Goal: Information Seeking & Learning: Learn about a topic

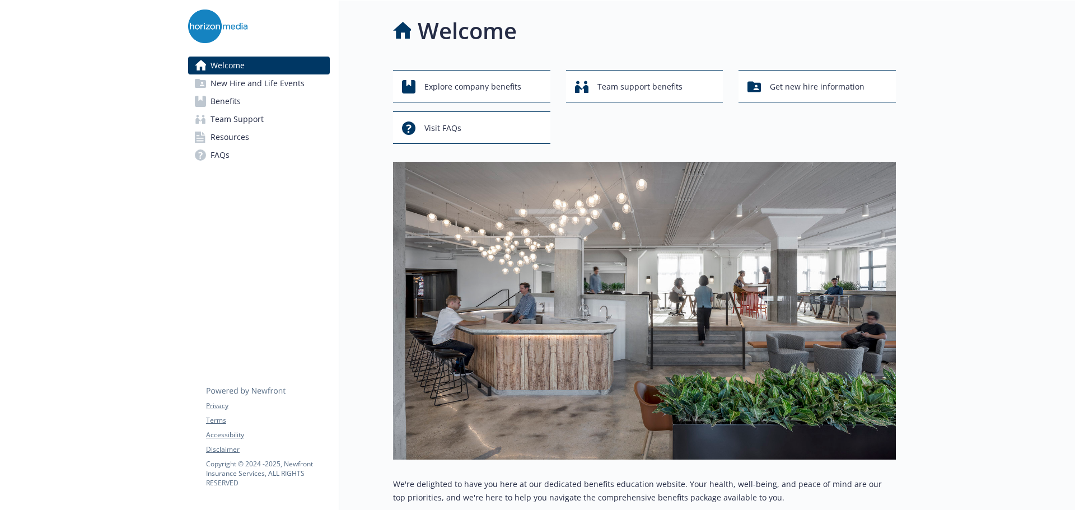
click at [283, 100] on link "Benefits" at bounding box center [259, 101] width 142 height 18
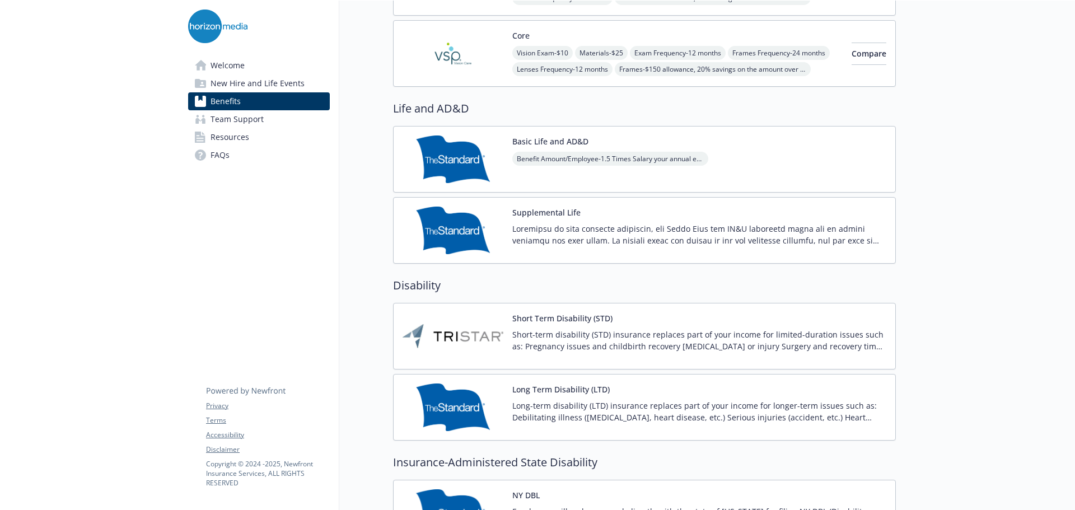
scroll to position [672, 0]
click at [573, 167] on div "Benefit Amount/Employee - 1.5 Times Salary your annual earnings" at bounding box center [610, 166] width 196 height 31
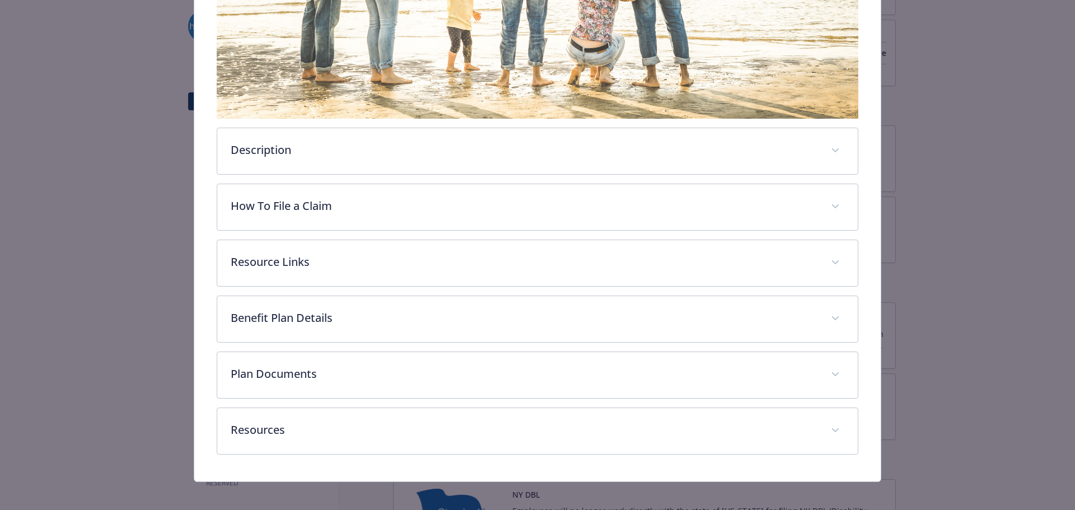
scroll to position [277, 0]
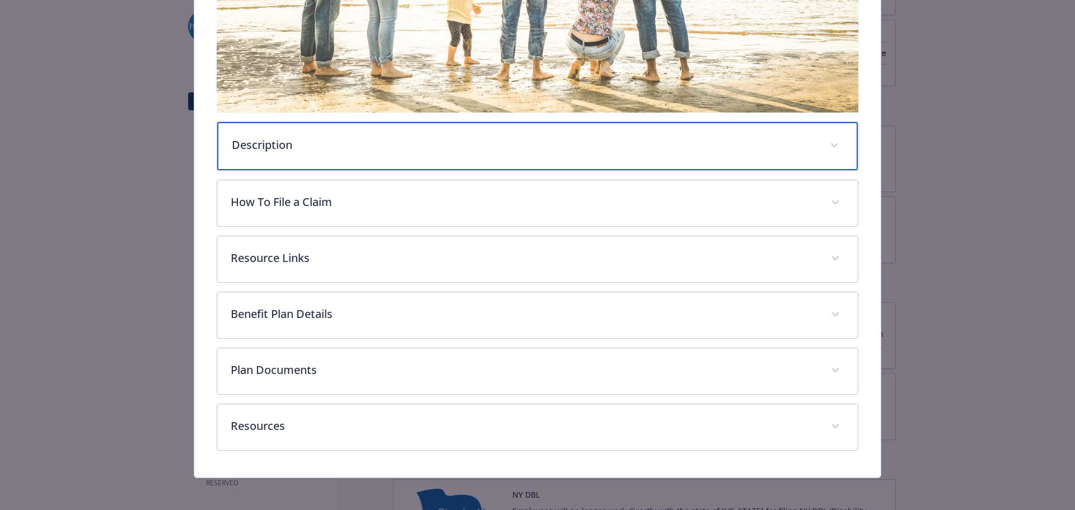
click at [370, 156] on div "Description" at bounding box center [537, 146] width 641 height 48
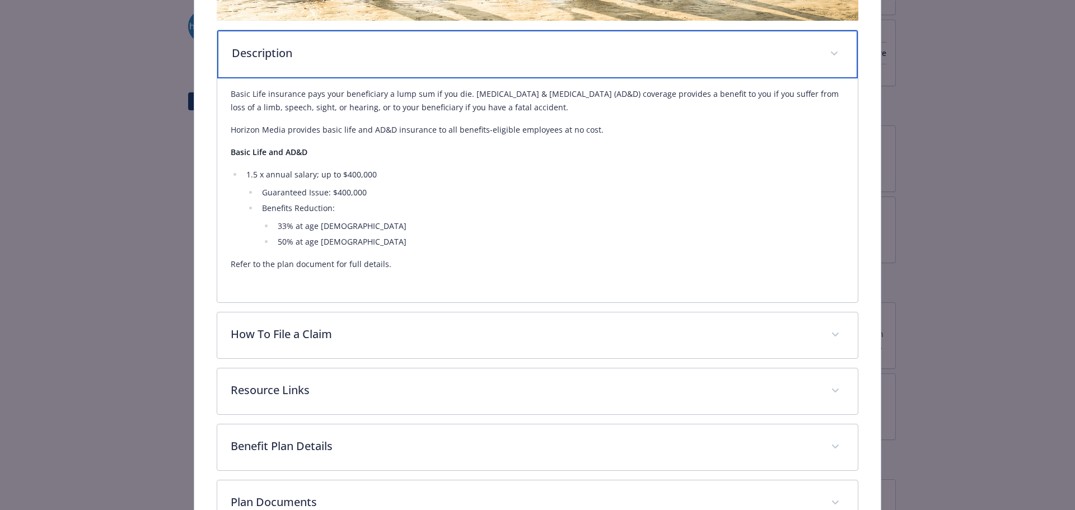
scroll to position [389, 0]
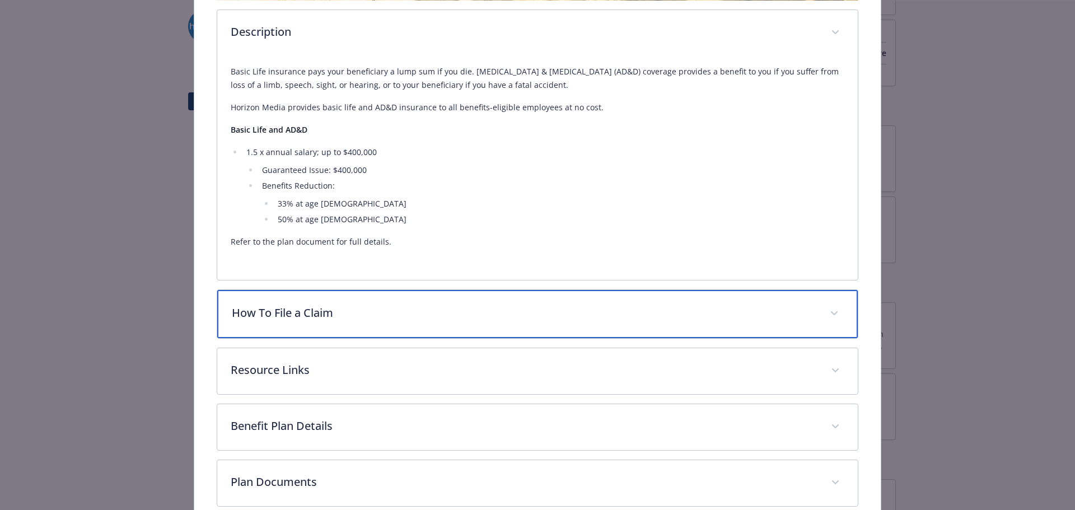
click at [322, 305] on p "How To File a Claim" at bounding box center [524, 313] width 585 height 17
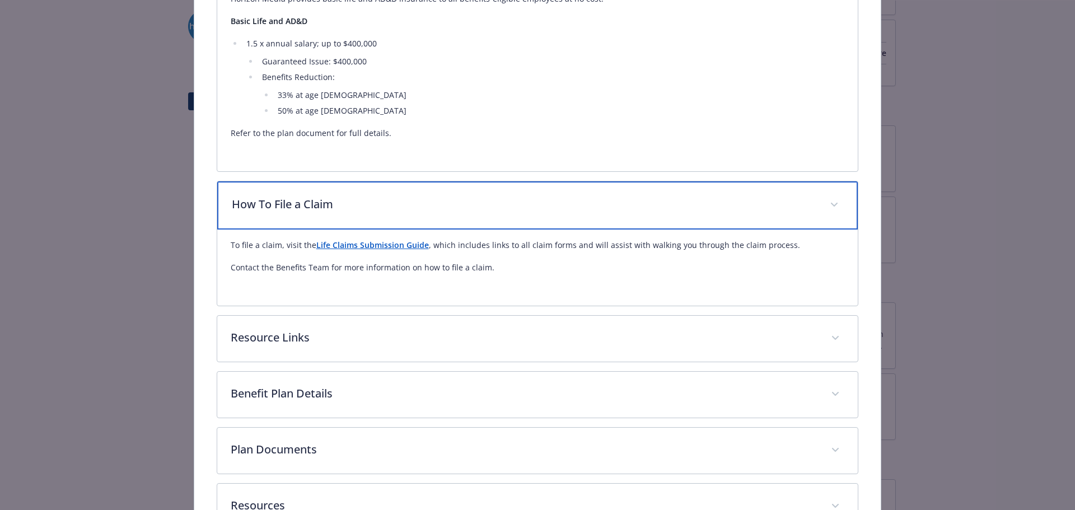
scroll to position [501, 0]
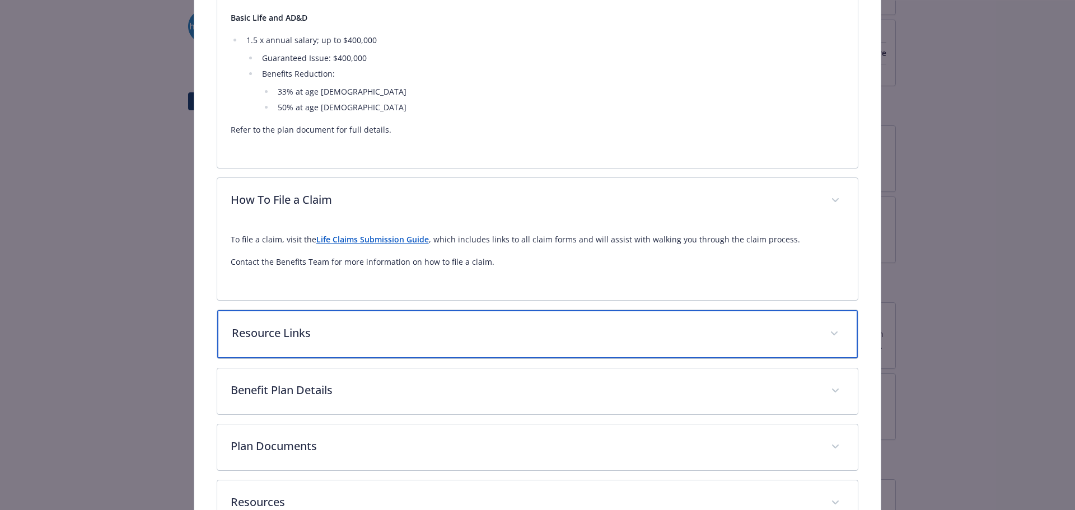
click at [323, 323] on div "Resource Links" at bounding box center [537, 334] width 641 height 48
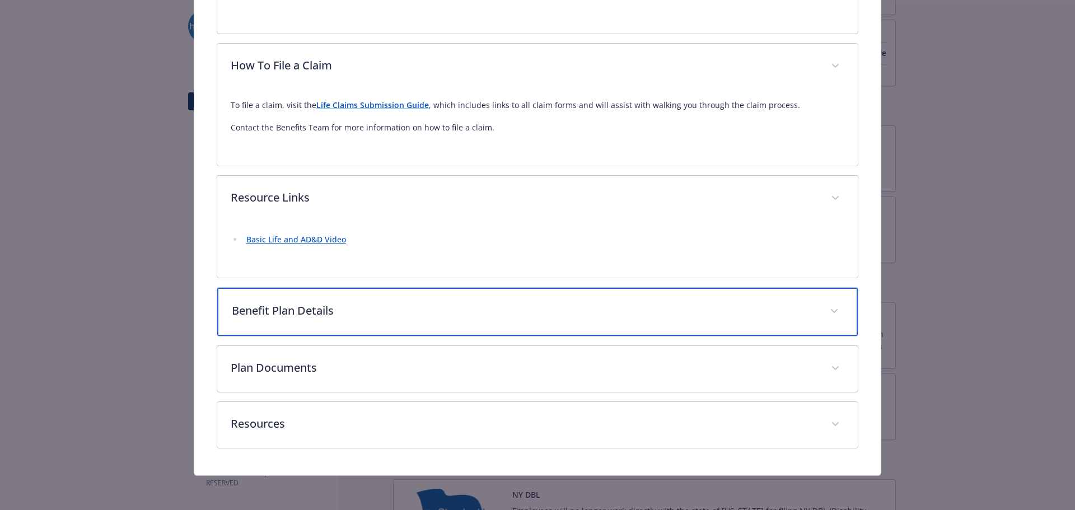
click at [324, 321] on div "Benefit Plan Details" at bounding box center [537, 312] width 641 height 48
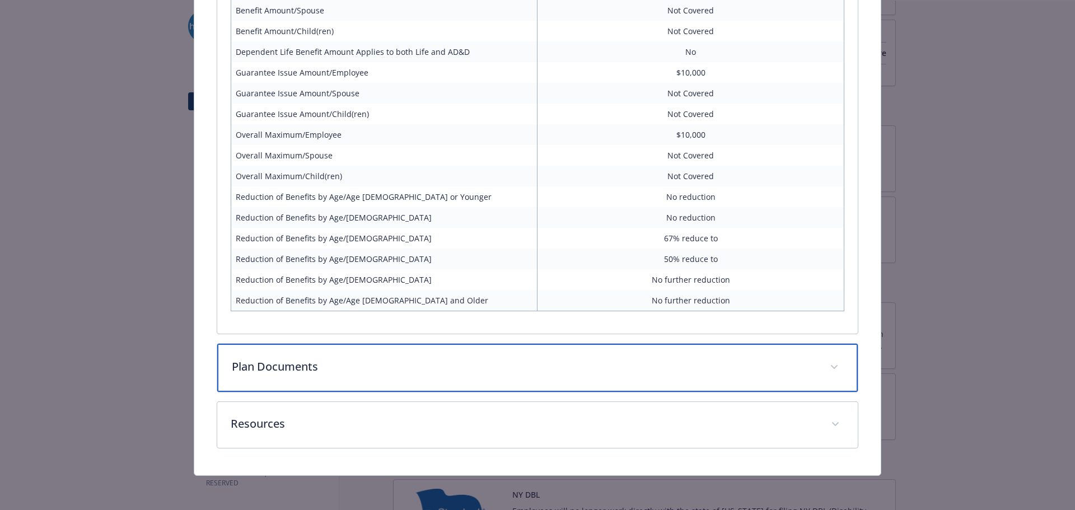
click at [292, 359] on p "Plan Documents" at bounding box center [524, 366] width 585 height 17
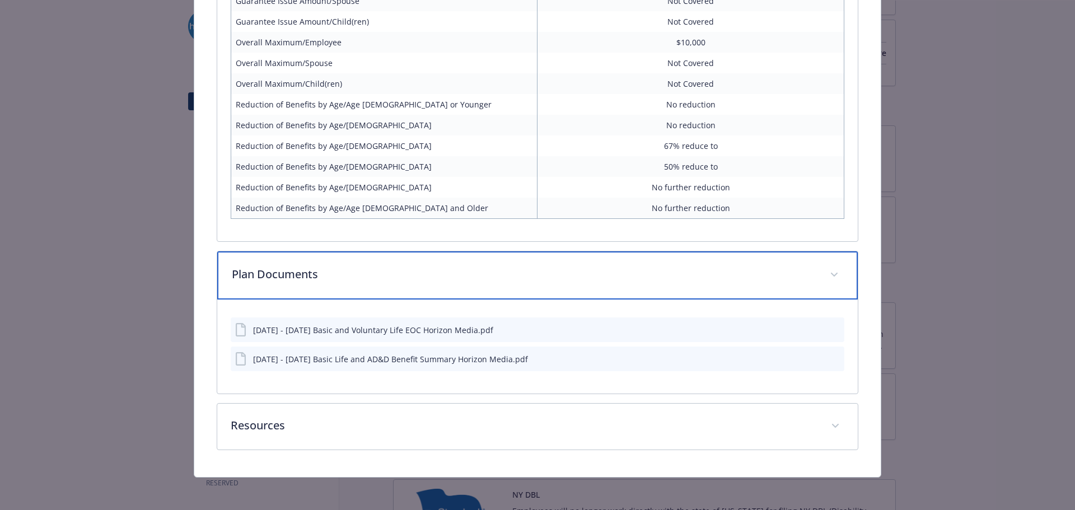
scroll to position [1114, 0]
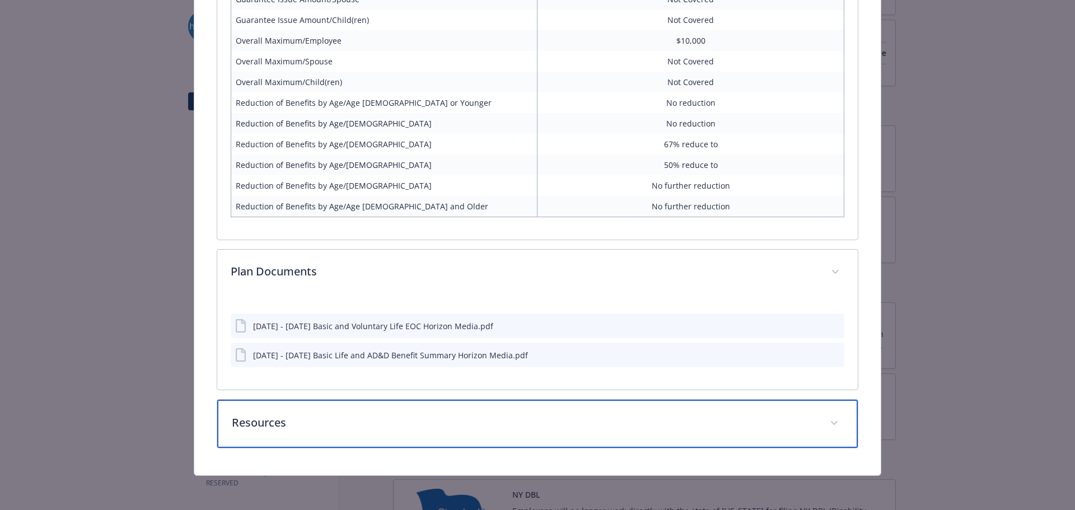
click at [502, 413] on div "Resources" at bounding box center [537, 424] width 641 height 48
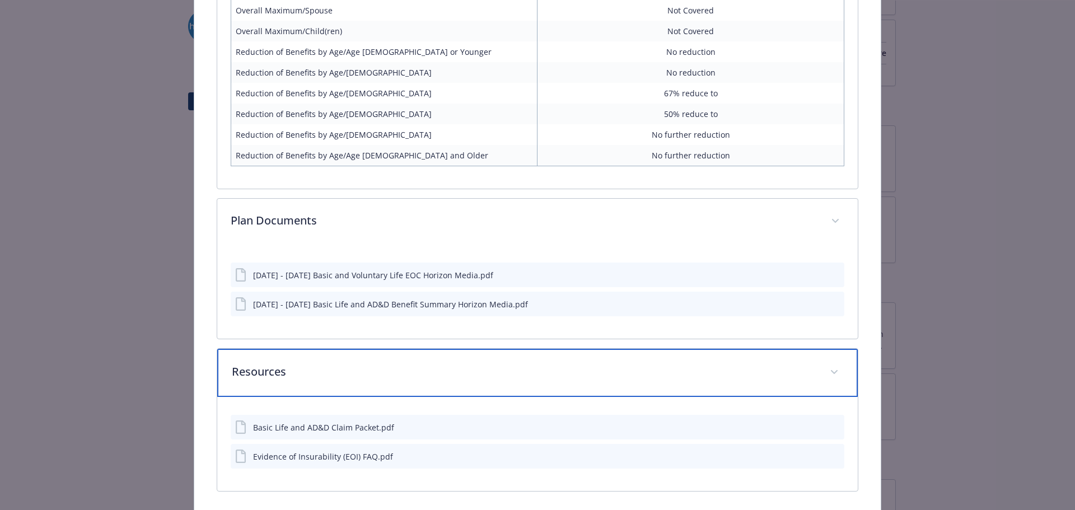
scroll to position [1209, 0]
